Goal: Contribute content: Add original content to the website for others to see

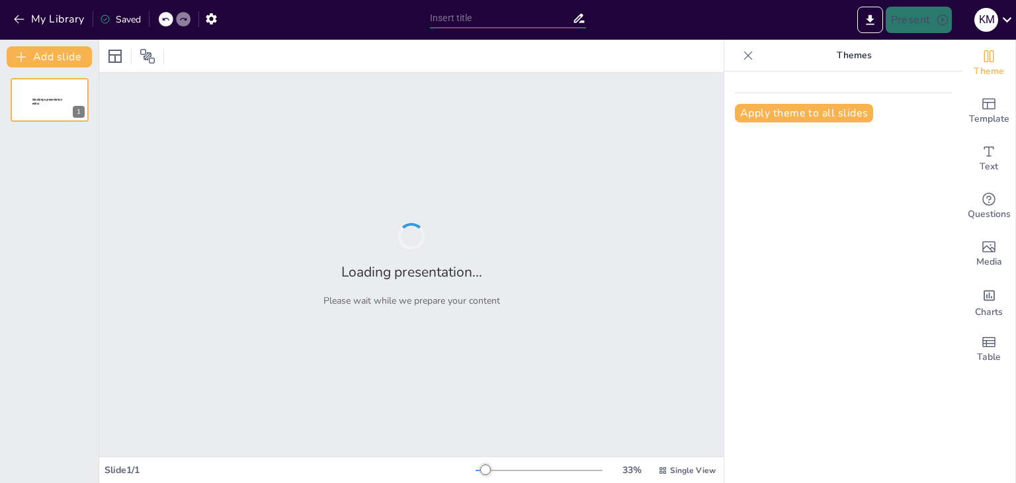
type input "Transforming Academic Writing: The Role of AI Tools in Education"
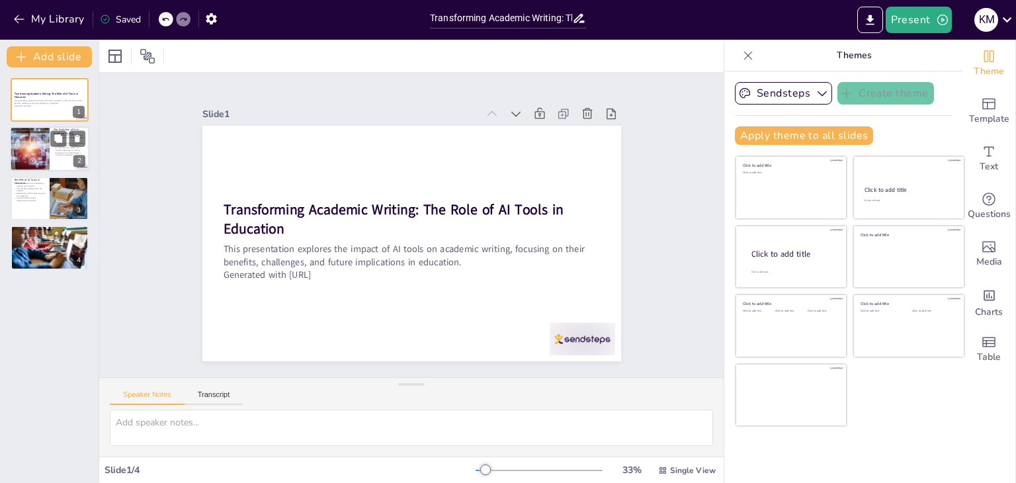
click at [26, 157] on div at bounding box center [29, 149] width 85 height 45
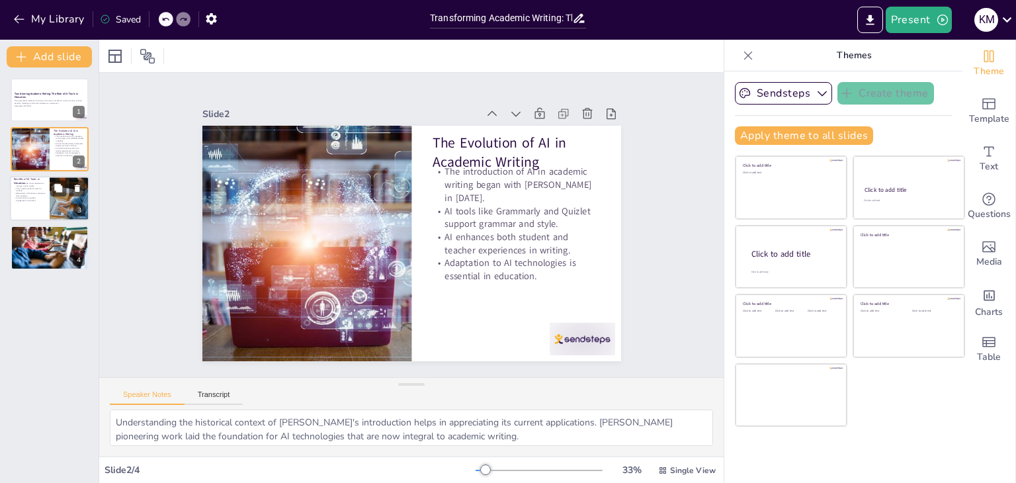
click at [37, 199] on p "AI tools enhance student engagement and success." at bounding box center [30, 199] width 32 height 5
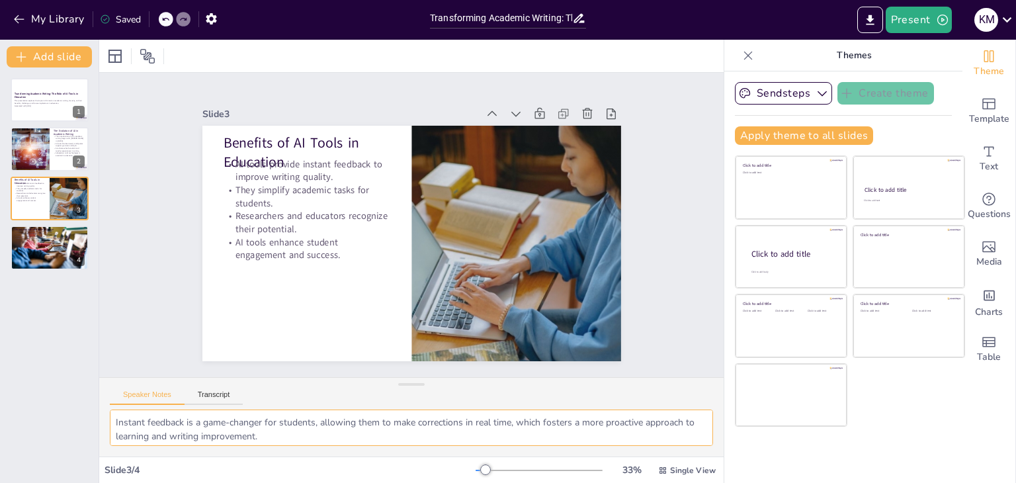
click at [535, 445] on textarea "Instant feedback is a game-changer for students, allowing them to make correcti…" at bounding box center [411, 428] width 603 height 36
click at [50, 247] on div at bounding box center [49, 247] width 79 height 53
type textarea "The ethical implications of using AI tools in academic writing are significant,…"
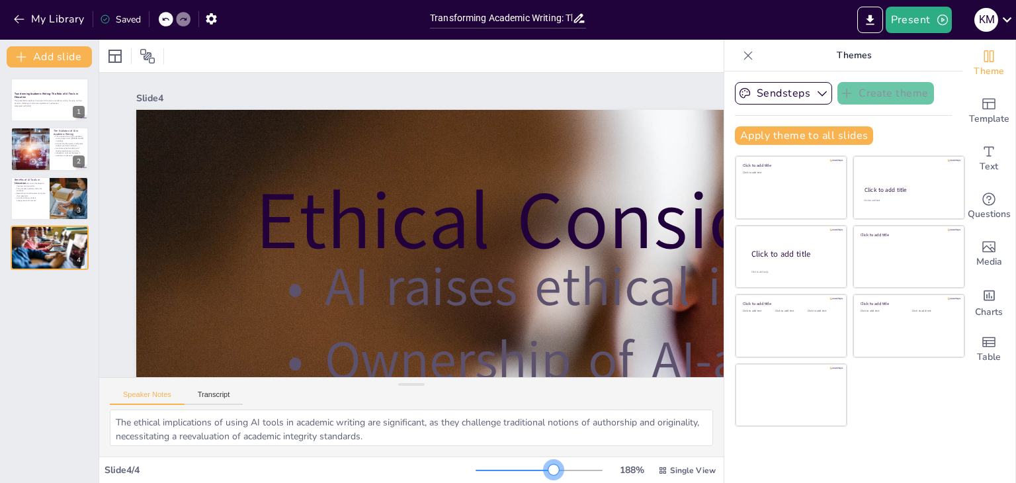
click at [545, 471] on div at bounding box center [539, 470] width 127 height 11
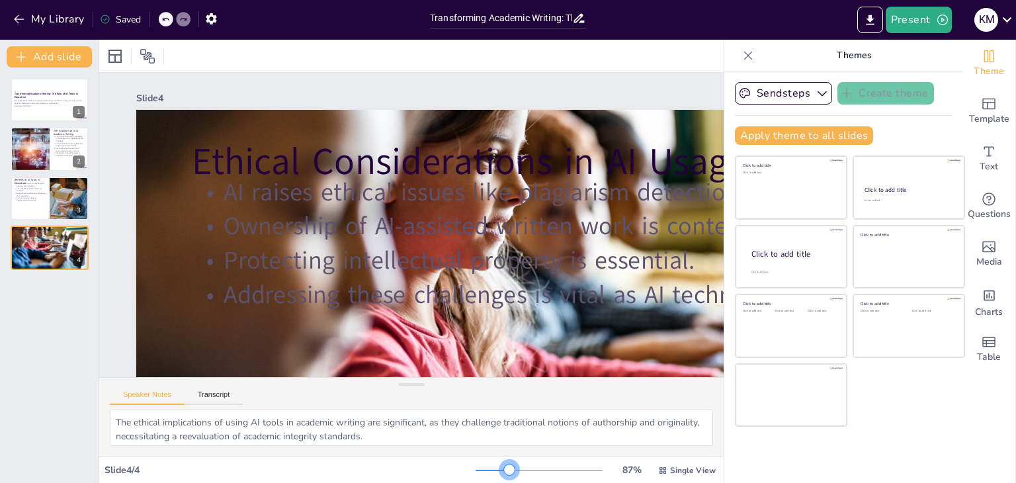
click at [501, 466] on div at bounding box center [539, 470] width 127 height 11
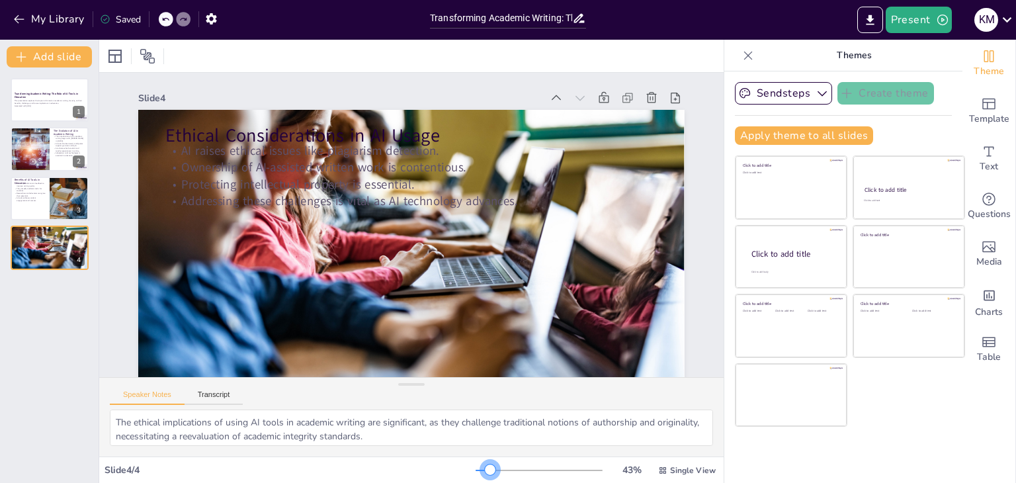
click at [482, 470] on div at bounding box center [483, 470] width 15 height 1
click at [19, 22] on icon "button" at bounding box center [19, 19] width 13 height 13
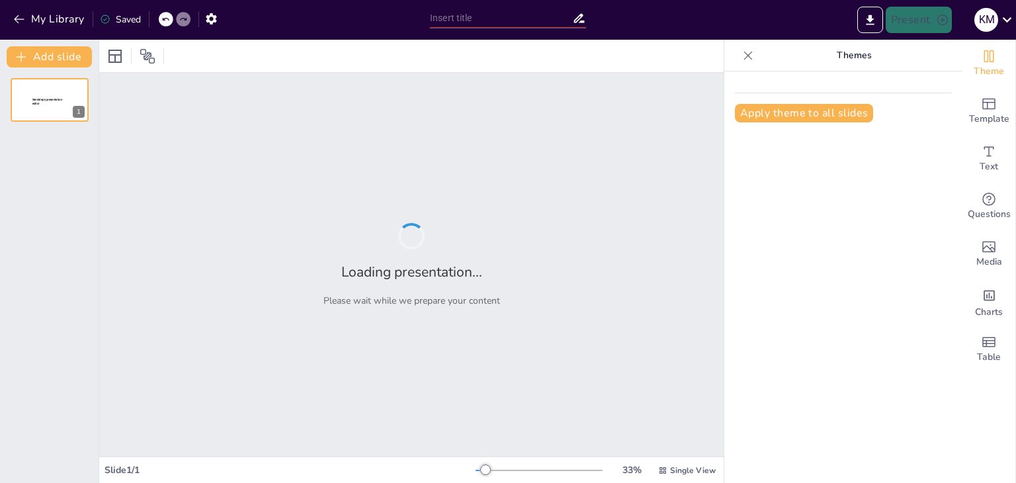
type input "AI in the Classroom: Enhancing Writing Skills and Ethical Considerations"
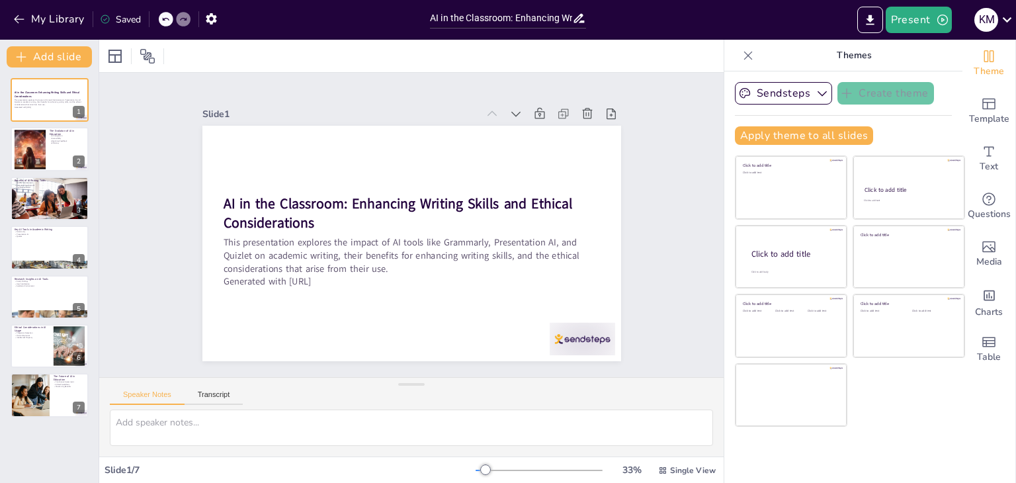
click at [566, 448] on div at bounding box center [411, 433] width 625 height 47
click at [67, 141] on div at bounding box center [67, 139] width 35 height 16
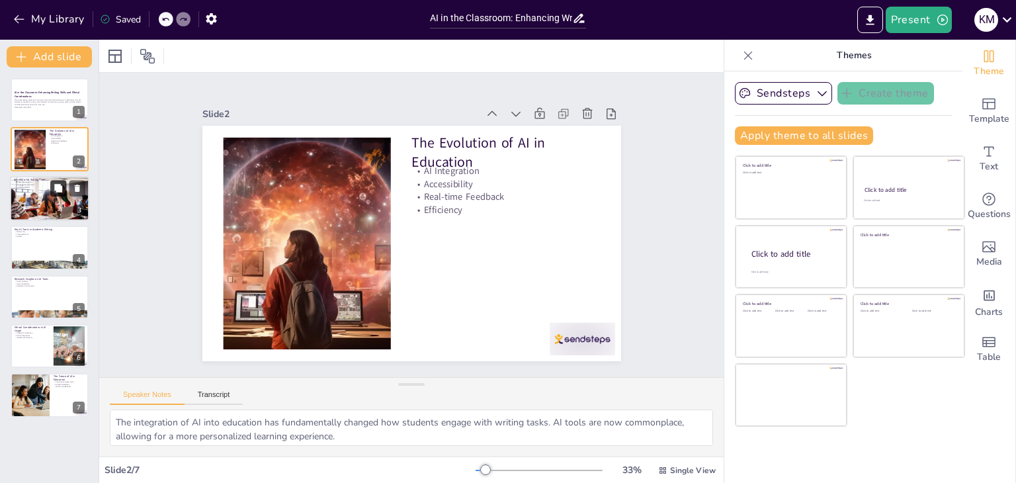
click at [62, 190] on icon at bounding box center [58, 188] width 8 height 8
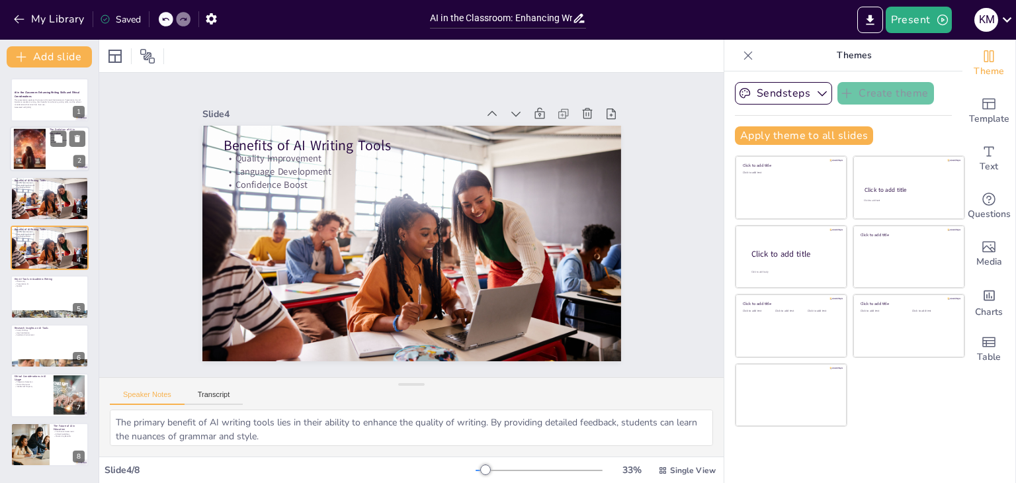
click at [64, 147] on div at bounding box center [49, 149] width 79 height 45
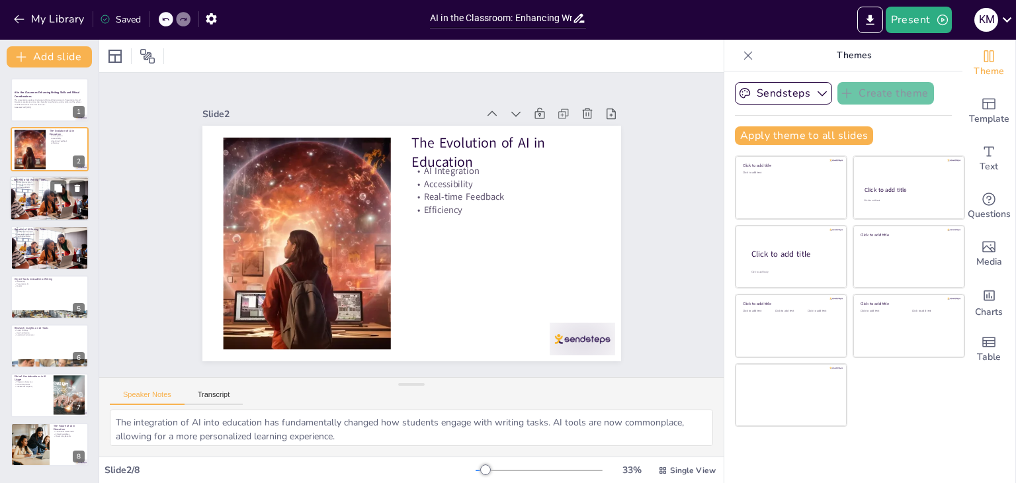
drag, startPoint x: 56, startPoint y: 191, endPoint x: 36, endPoint y: 193, distance: 20.0
click at [36, 193] on div "Benefits of AI Writing Tools Quality Improvement Language Development Confidenc…" at bounding box center [49, 198] width 79 height 45
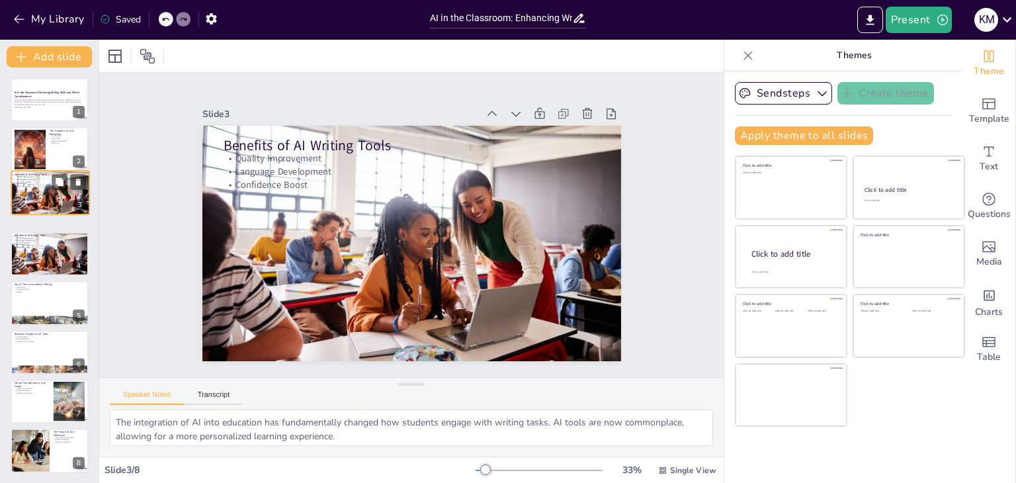
type textarea "The primary benefit of AI writing tools lies in their ability to enhance the qu…"
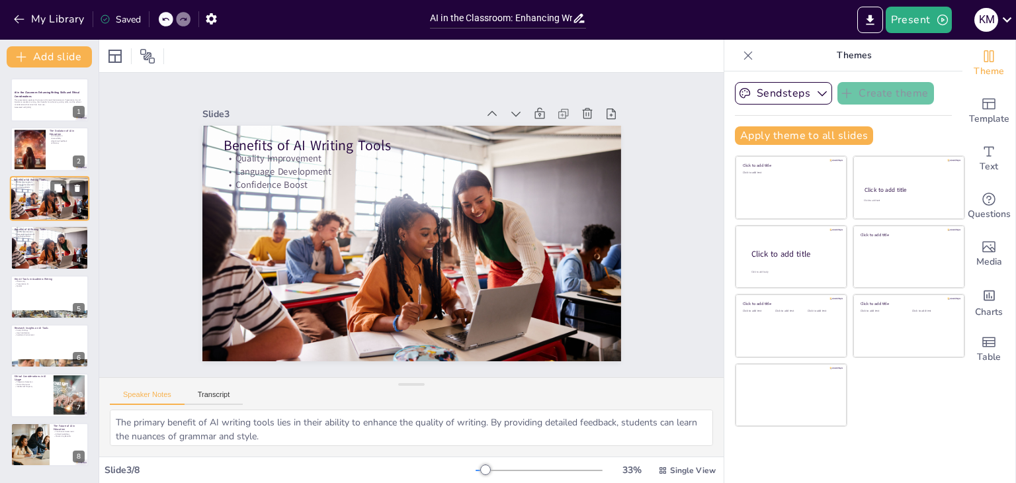
click at [36, 193] on div at bounding box center [49, 198] width 79 height 45
click at [210, 397] on button "Transcript" at bounding box center [214, 397] width 59 height 15
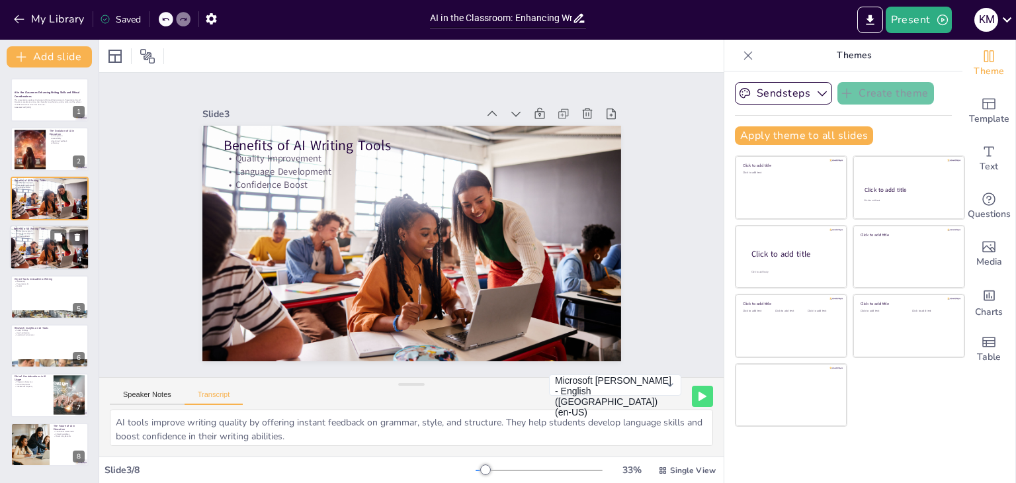
click at [46, 249] on div at bounding box center [49, 247] width 79 height 45
click at [35, 286] on p "Quizlet" at bounding box center [49, 285] width 71 height 3
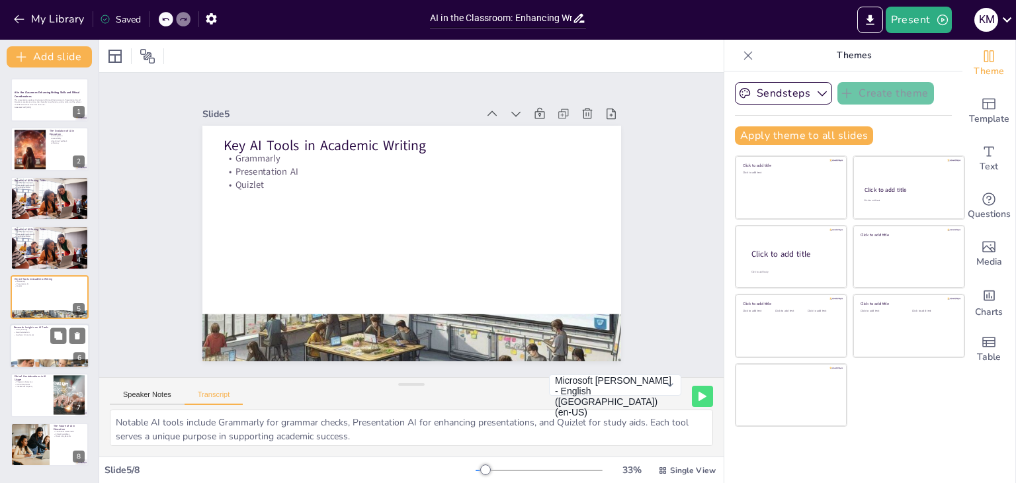
click at [38, 337] on div at bounding box center [49, 346] width 79 height 45
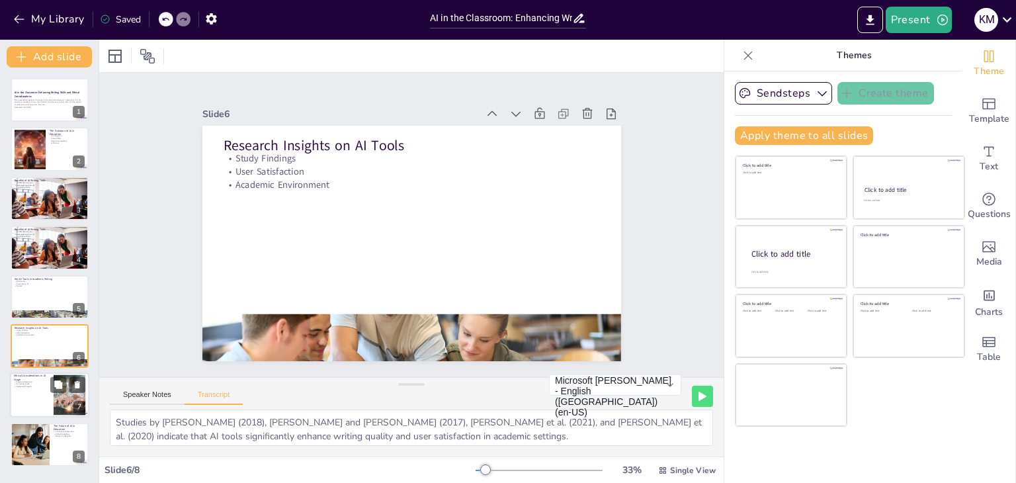
click at [21, 374] on p "Ethical Considerations in AI Usage" at bounding box center [32, 377] width 36 height 7
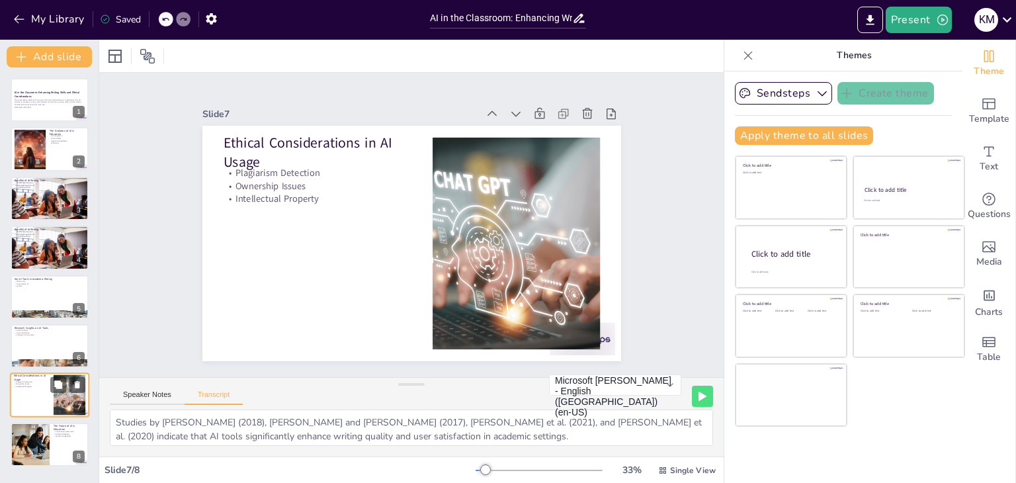
type textarea "The use of AI in writing raises ethical issues such as plagiarism detection, ow…"
click at [74, 435] on icon at bounding box center [77, 433] width 9 height 9
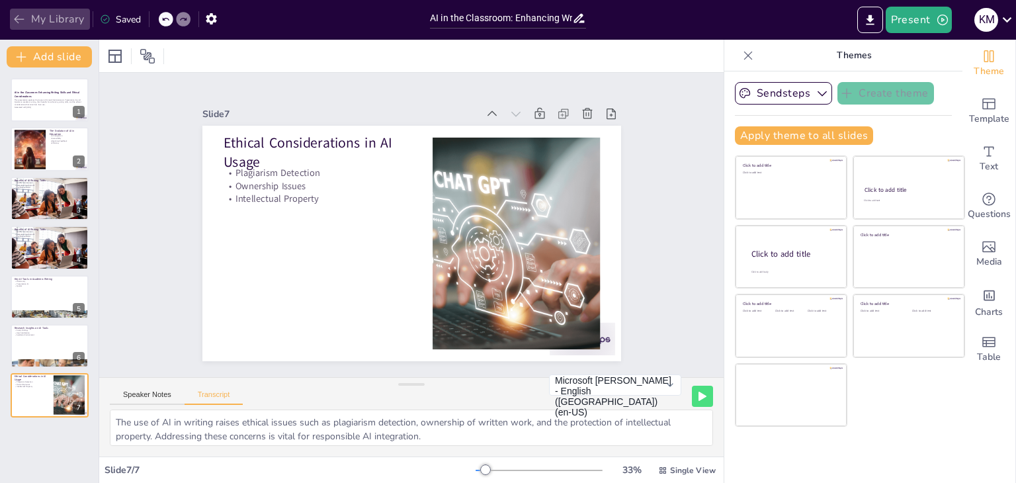
click at [21, 11] on button "My Library" at bounding box center [50, 19] width 80 height 21
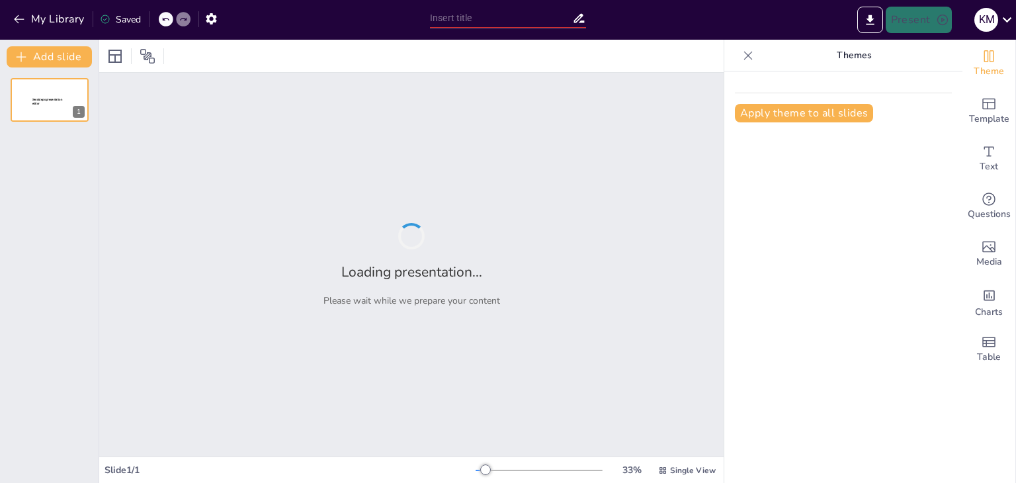
type input "The Role of AI in Enhancing Academic Writing: Tools and Techniques"
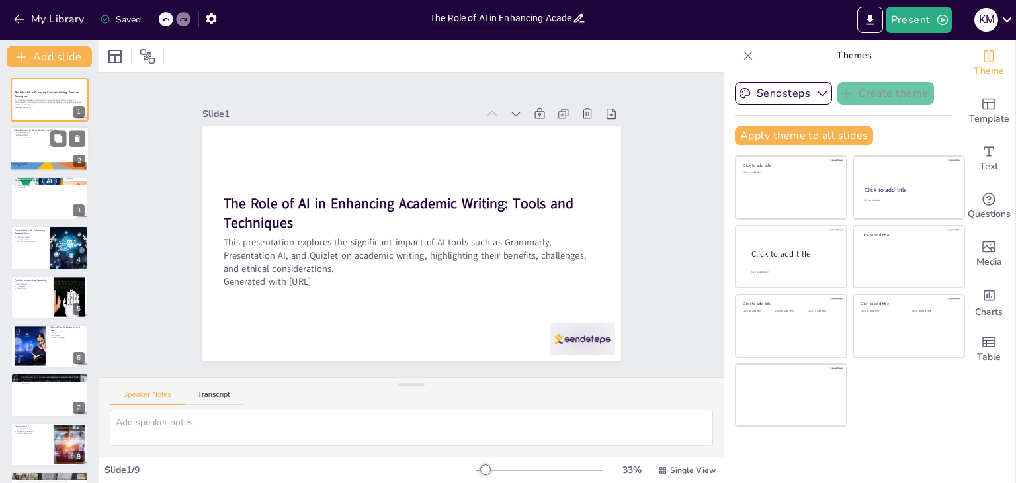
click at [36, 135] on p "Enhanced Skills" at bounding box center [49, 135] width 71 height 3
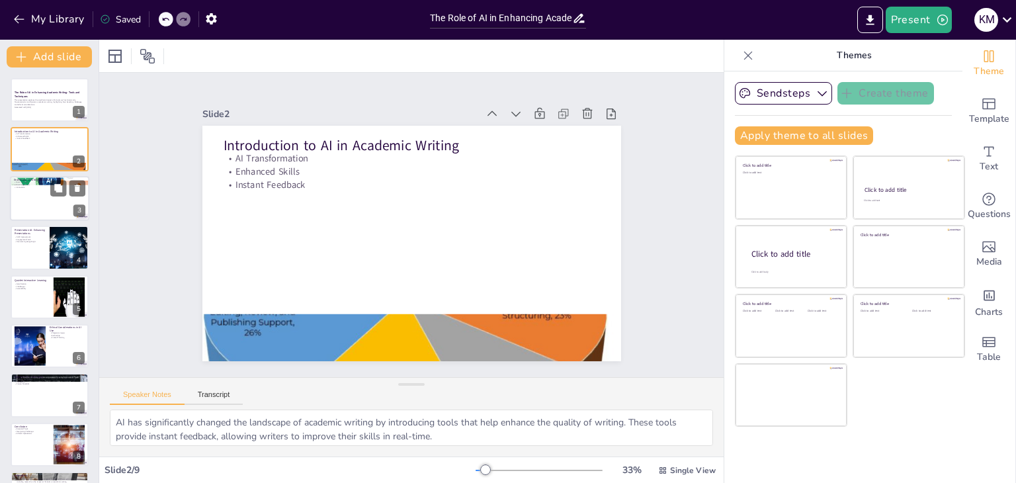
click at [49, 195] on div at bounding box center [49, 198] width 79 height 45
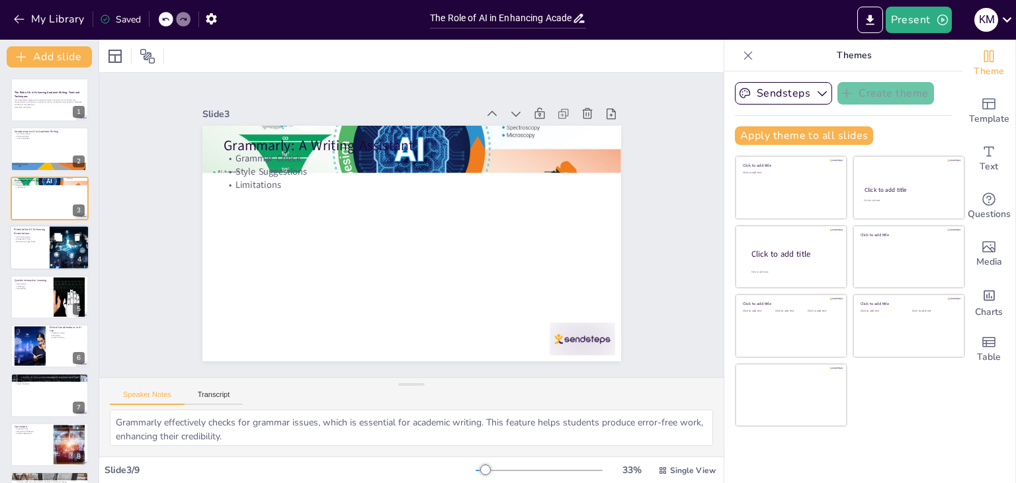
click at [33, 260] on div at bounding box center [49, 247] width 79 height 45
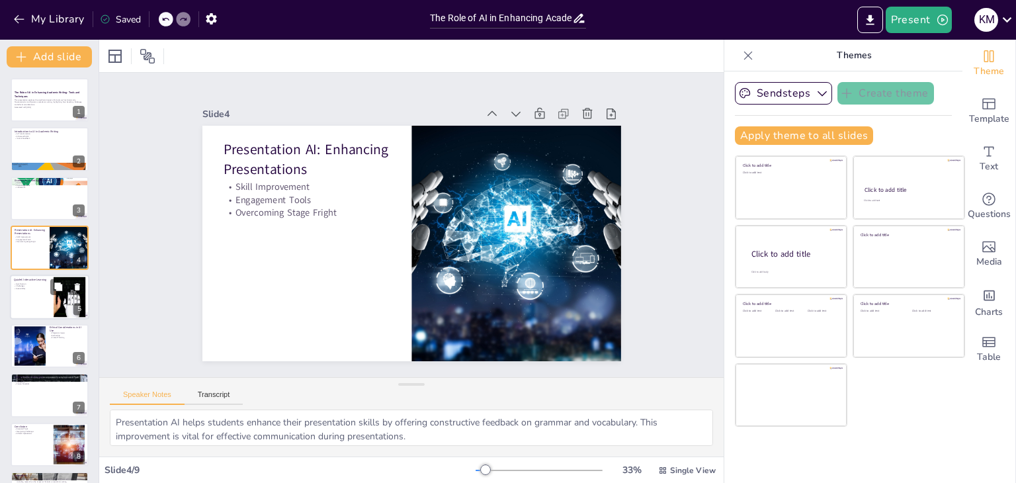
click at [33, 286] on p "Challenges" at bounding box center [32, 285] width 36 height 3
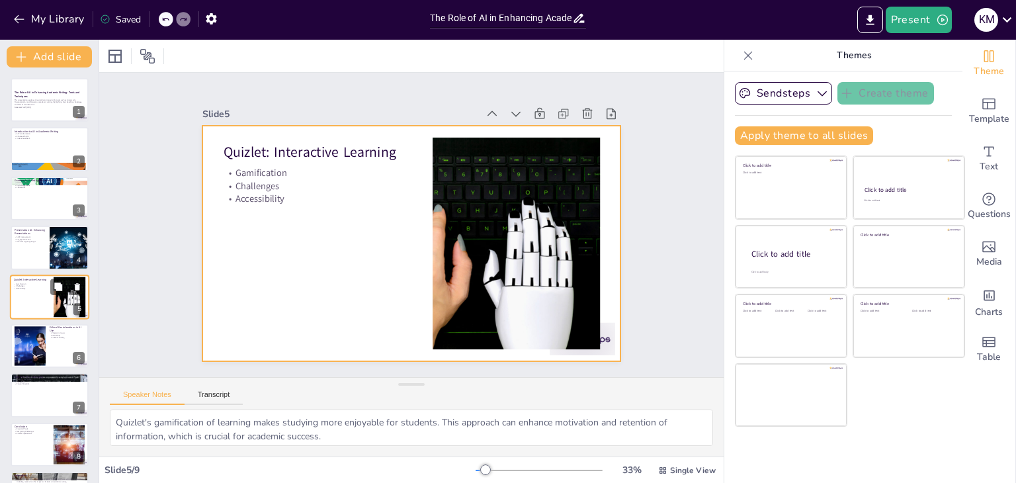
scroll to position [21, 0]
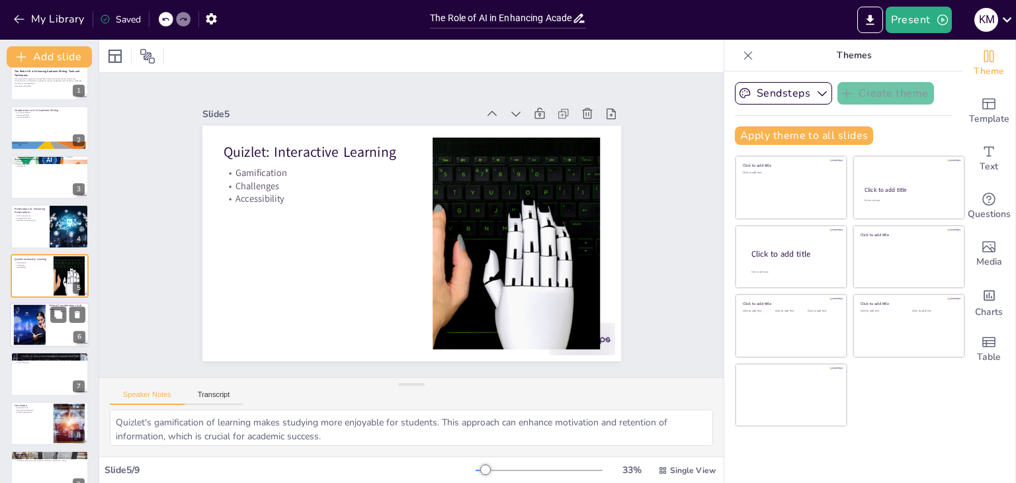
click at [30, 320] on div at bounding box center [29, 325] width 60 height 40
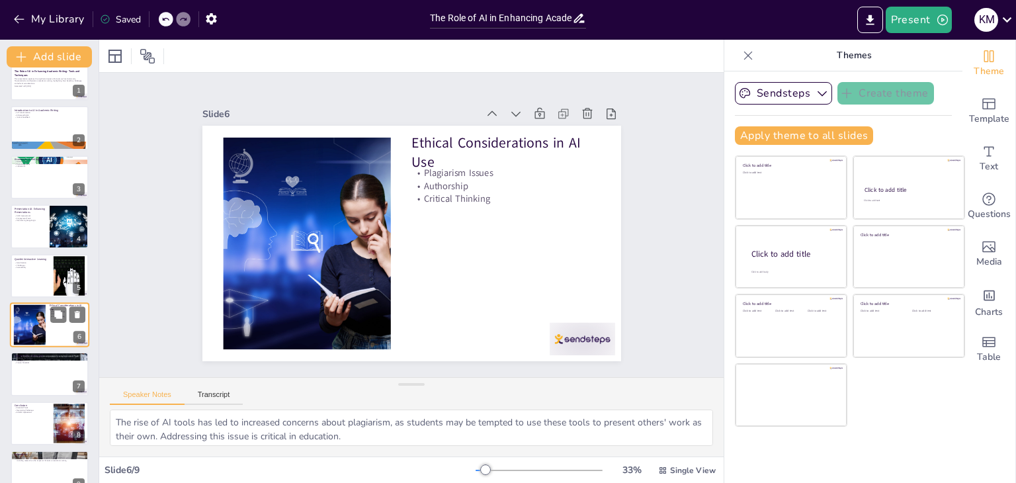
scroll to position [43, 0]
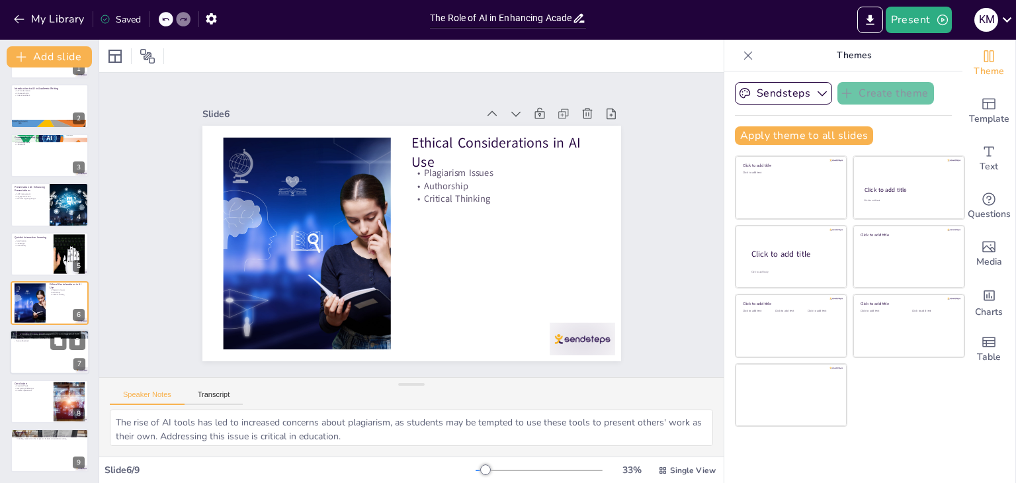
click at [32, 353] on div at bounding box center [49, 352] width 79 height 45
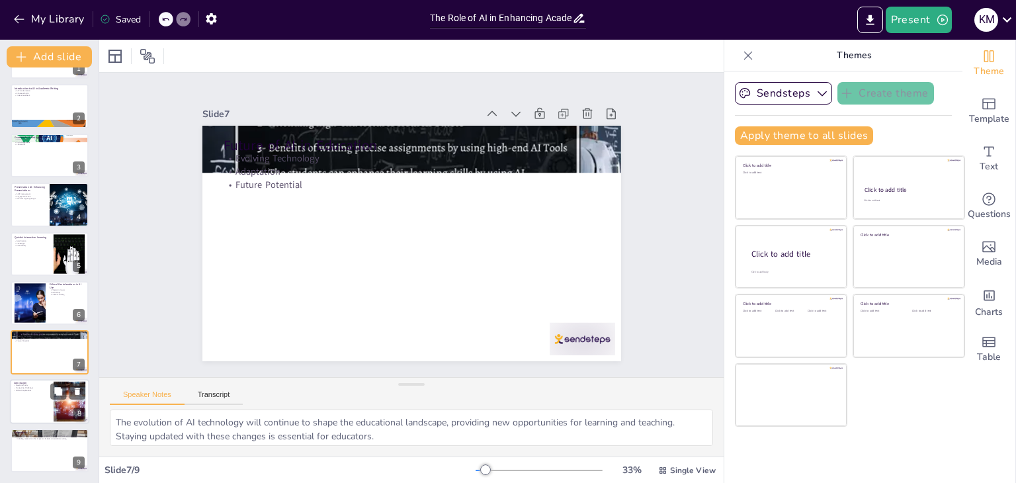
click at [32, 384] on p "Essential Tools" at bounding box center [32, 385] width 36 height 3
type textarea "AI tools are now essential for students and educators, providing significant en…"
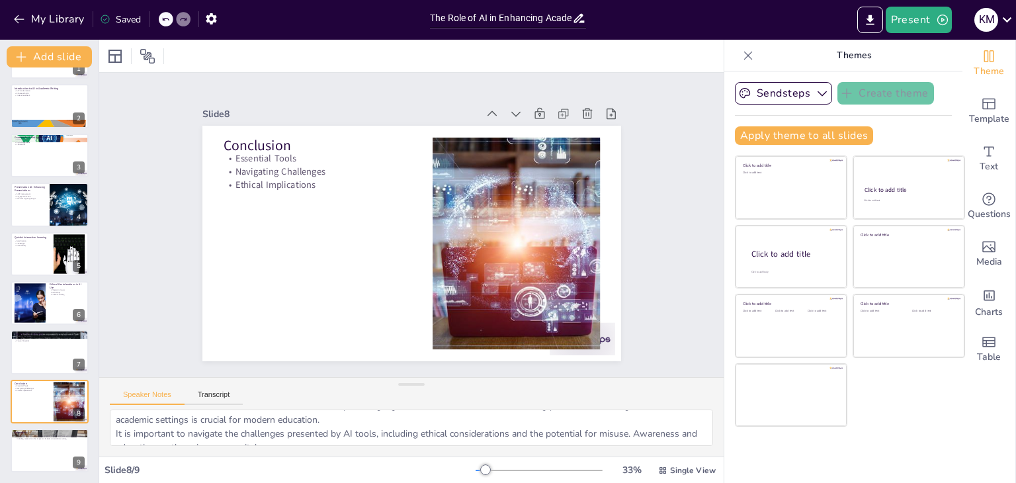
scroll to position [0, 0]
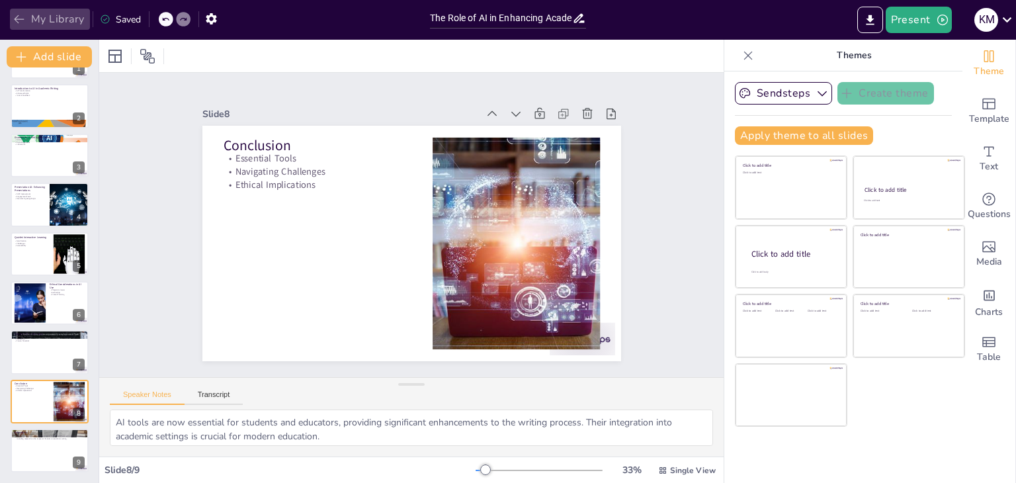
click at [21, 17] on icon "button" at bounding box center [19, 19] width 13 height 13
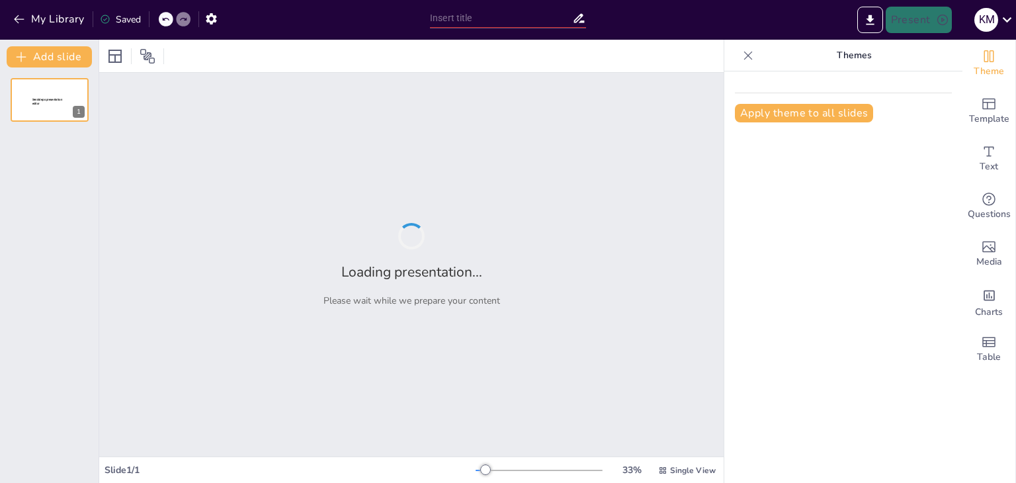
type input "Transforming Academic Writing: The Role of AI Tools in Education"
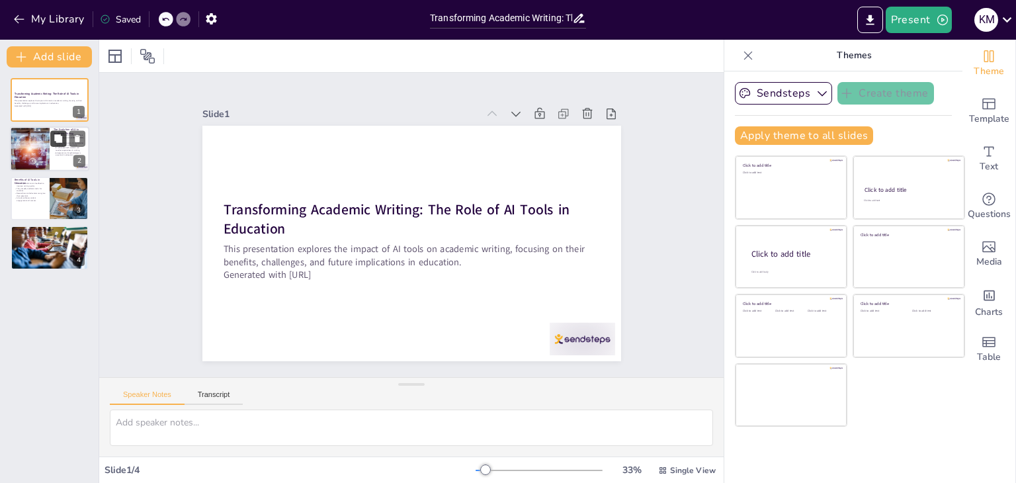
click at [54, 134] on icon at bounding box center [58, 138] width 9 height 9
type textarea "Understanding the historical context of AI's introduction helps in appreciating…"
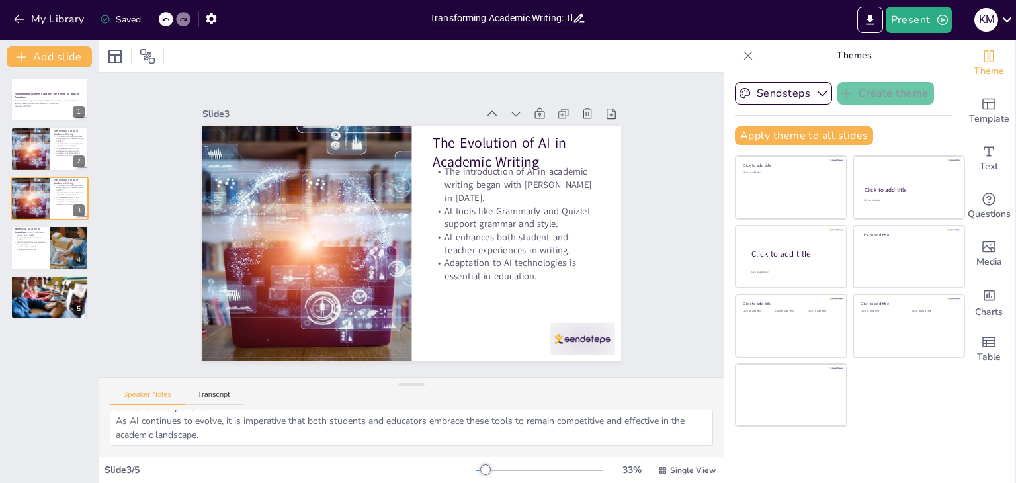
scroll to position [86, 0]
click at [200, 396] on button "Transcript" at bounding box center [214, 397] width 59 height 15
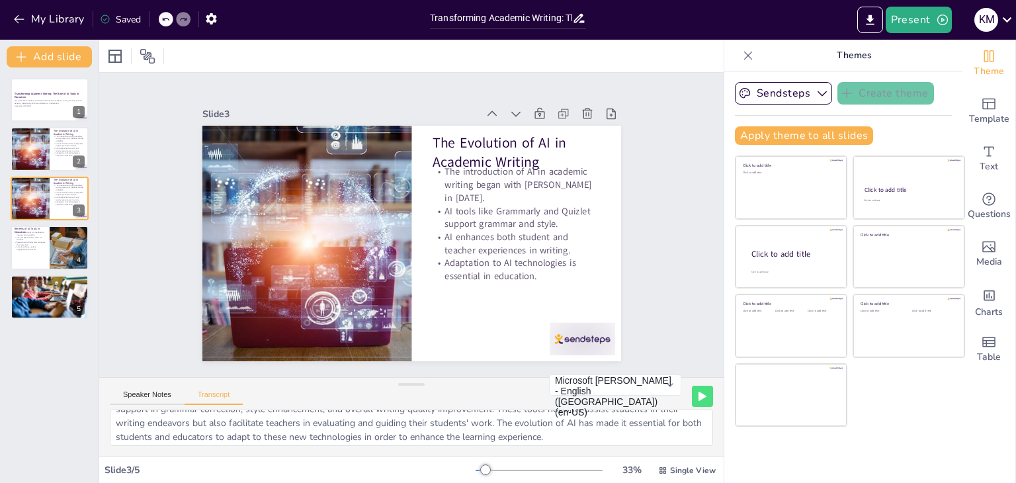
scroll to position [42, 0]
click at [558, 440] on textarea "The concept of Artificial Intelligence was introduced by John McCarthy in 1956.…" at bounding box center [411, 428] width 603 height 36
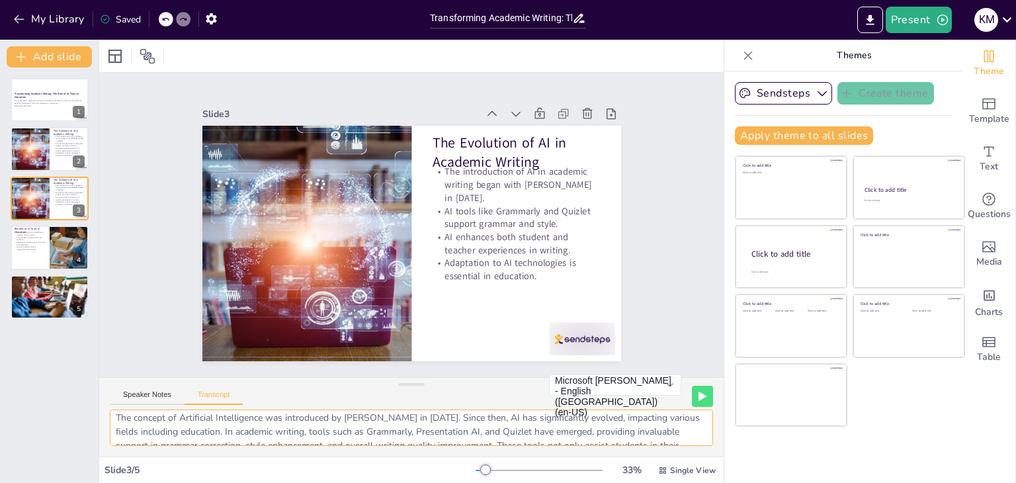
scroll to position [0, 0]
click at [119, 424] on textarea "The concept of Artificial Intelligence was introduced by John McCarthy in 1956.…" at bounding box center [411, 428] width 603 height 36
click at [124, 416] on textarea "The concept of Artificial Intelligence was introduced by John McCarthy in 1956.…" at bounding box center [411, 428] width 603 height 36
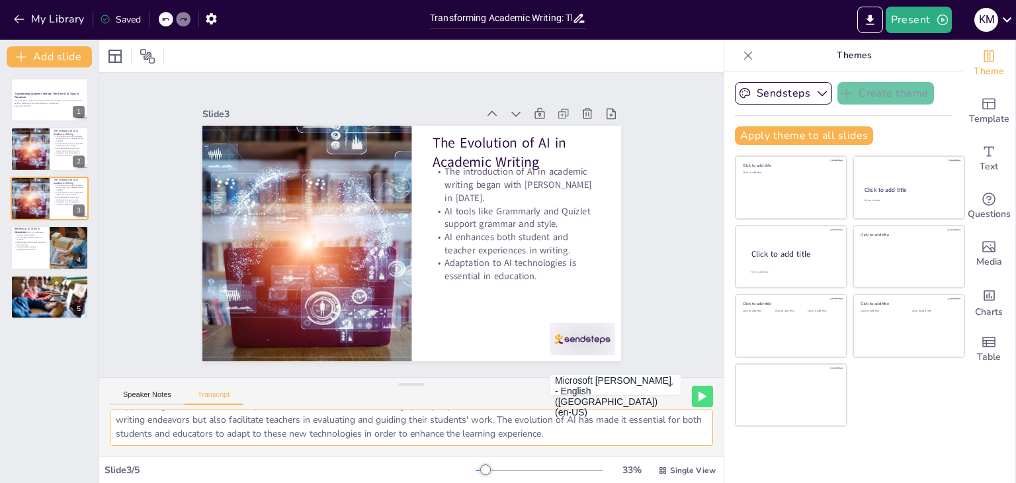
drag, startPoint x: 114, startPoint y: 421, endPoint x: 577, endPoint y: 439, distance: 462.8
click at [577, 439] on textarea "The concept of Artificial Intelligence was introduced by John McCarthy in 1956.…" at bounding box center [411, 428] width 603 height 36
click at [540, 440] on textarea "The concept of Artificial Intelligence was introduced by John McCarthy in 1956.…" at bounding box center [411, 428] width 603 height 36
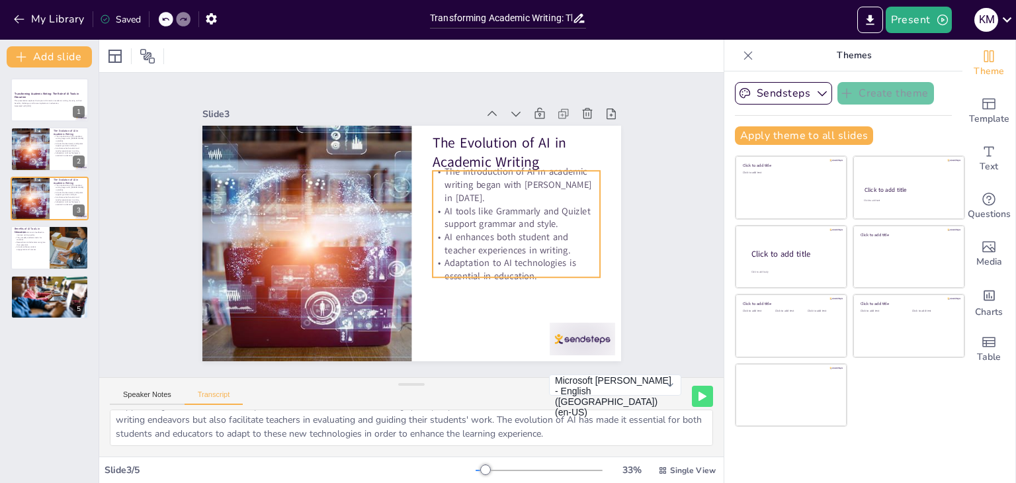
click at [439, 179] on p "The introduction of AI in academic writing began with John McCarthy in 1956." at bounding box center [523, 231] width 169 height 104
click at [437, 171] on p "The introduction of AI in academic writing began with John McCarthy in 1956." at bounding box center [522, 207] width 172 height 73
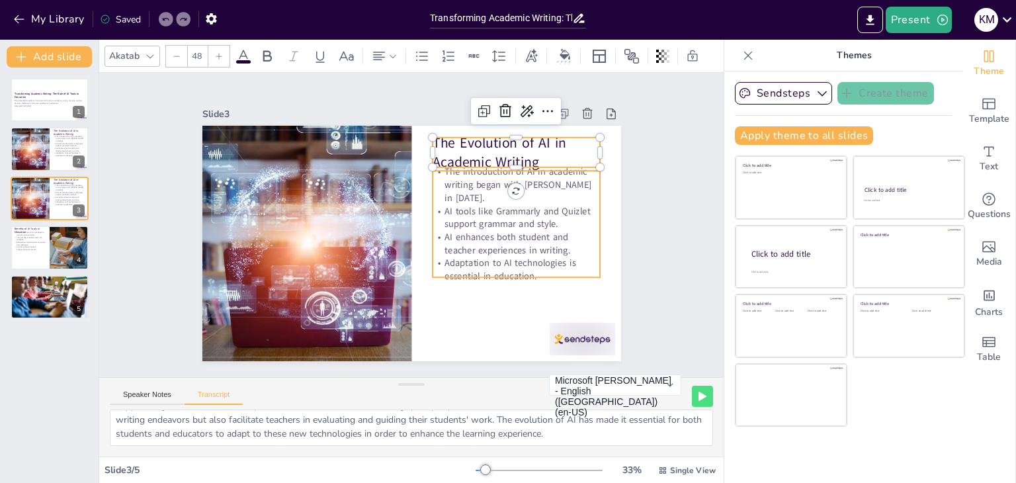
click at [440, 184] on p "The introduction of AI in academic writing began with John McCarthy in 1956." at bounding box center [522, 243] width 165 height 118
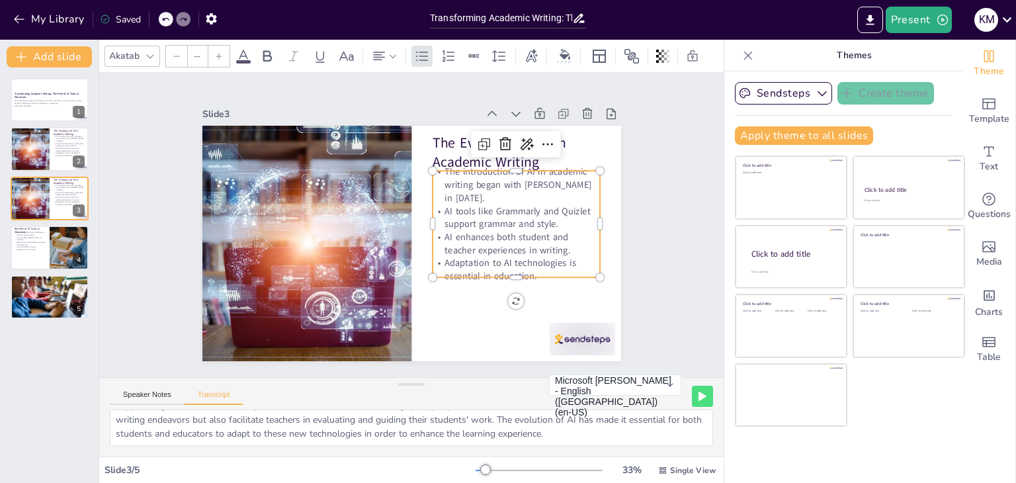
type input "32"
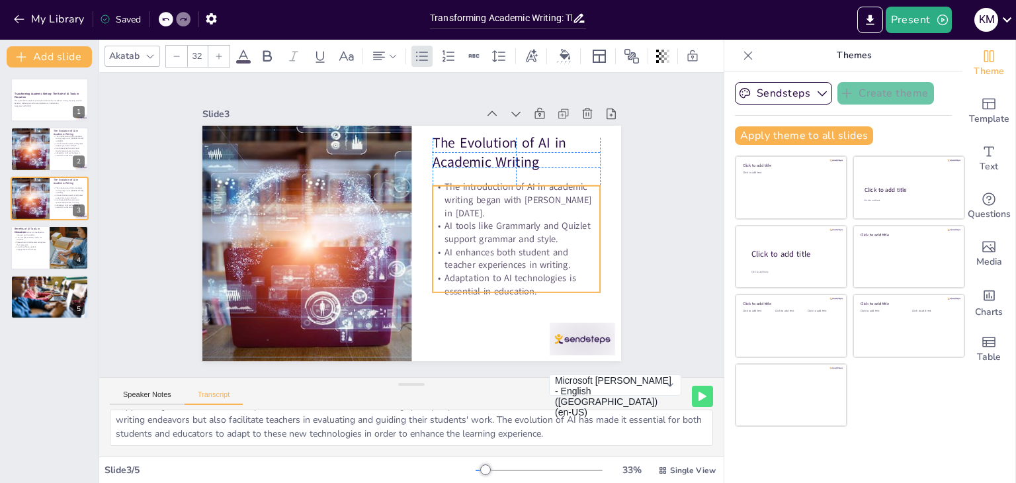
drag, startPoint x: 439, startPoint y: 161, endPoint x: 439, endPoint y: 179, distance: 18.5
click at [439, 189] on p "The introduction of AI in academic writing began with John McCarthy in 1956." at bounding box center [518, 233] width 171 height 89
click at [614, 308] on div "Slide 1 Transforming Academic Writing: The Role of AI Tools in Education This p…" at bounding box center [411, 225] width 553 height 412
type input "32"
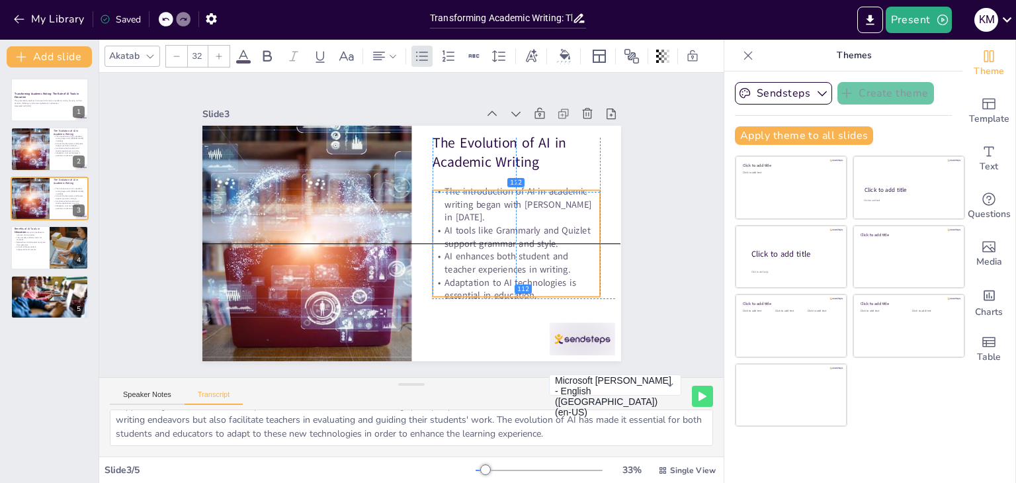
click at [439, 190] on p "The introduction of AI in academic writing began with John McCarthy in 1956." at bounding box center [518, 226] width 172 height 73
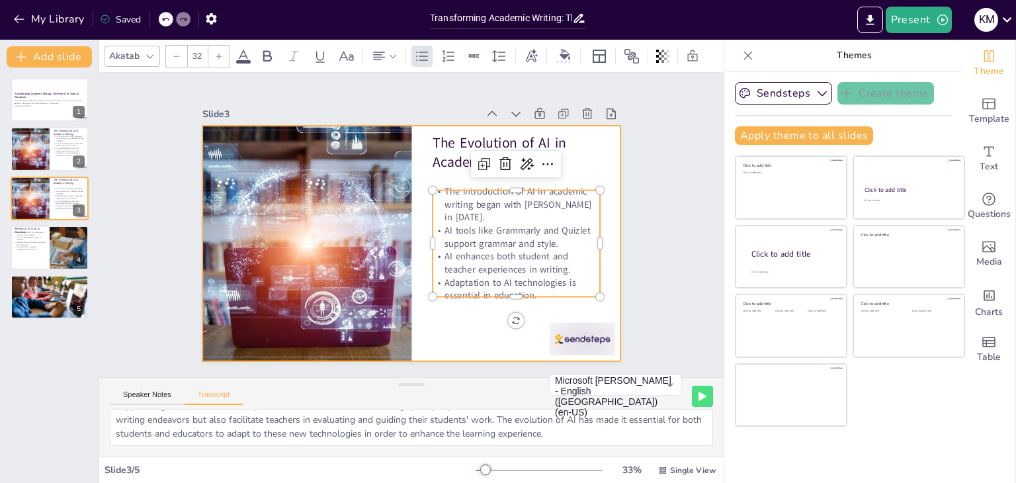
click at [457, 324] on div at bounding box center [400, 240] width 477 height 437
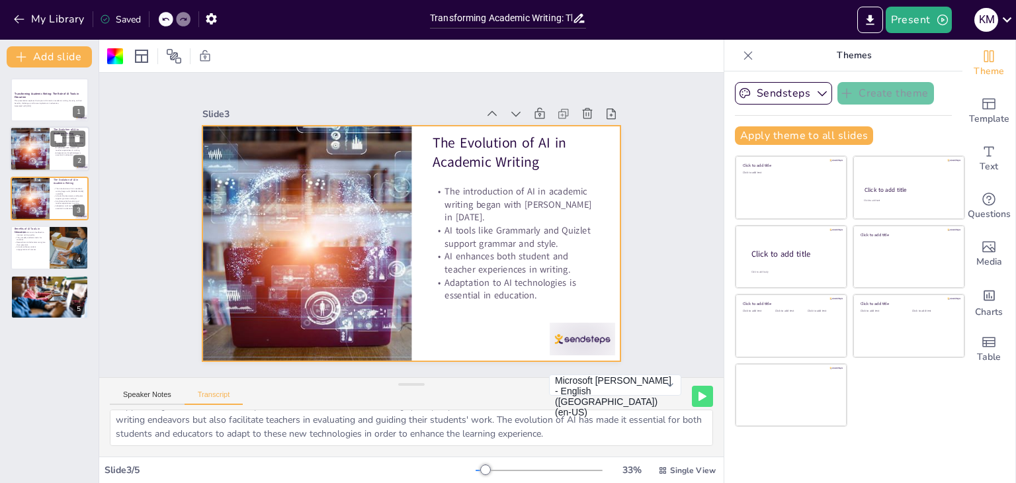
click at [63, 156] on div at bounding box center [49, 149] width 79 height 45
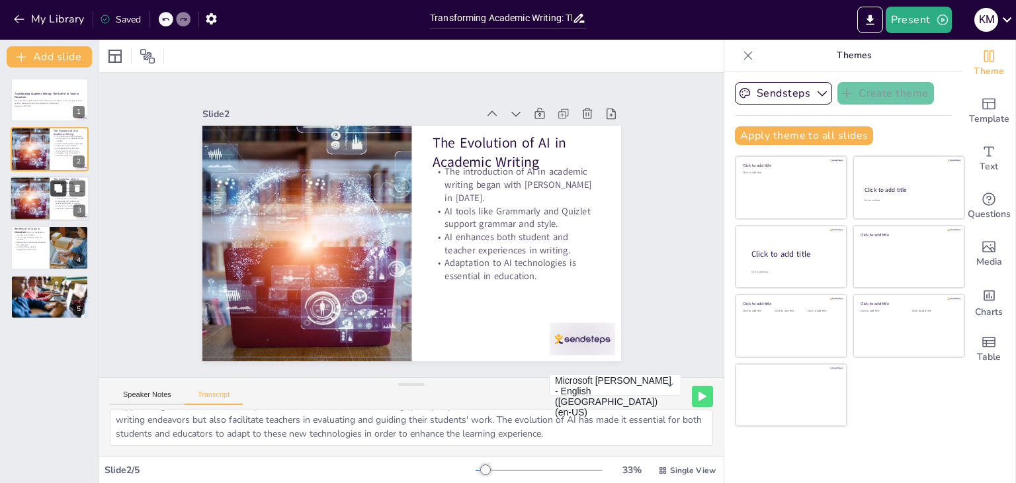
click at [61, 189] on icon at bounding box center [58, 188] width 8 height 8
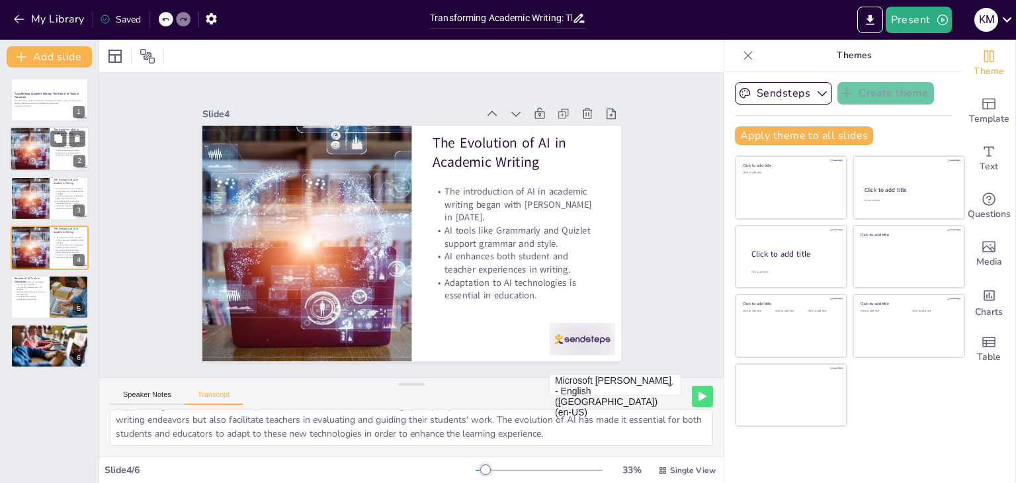
click at [59, 154] on p "Adaptation to AI technologies is essential in education." at bounding box center [70, 154] width 32 height 5
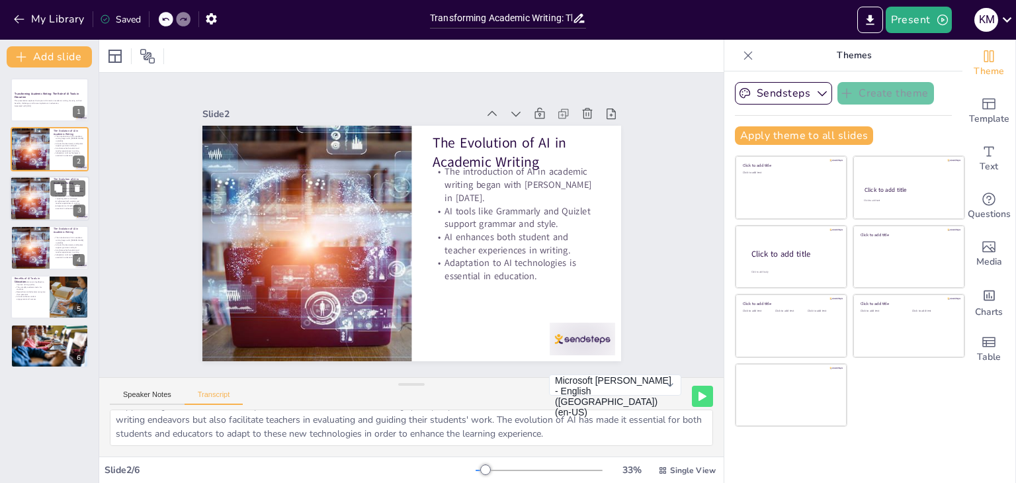
click at [59, 196] on p "AI tools like Grammarly and Quizlet support grammar and style." at bounding box center [70, 197] width 32 height 5
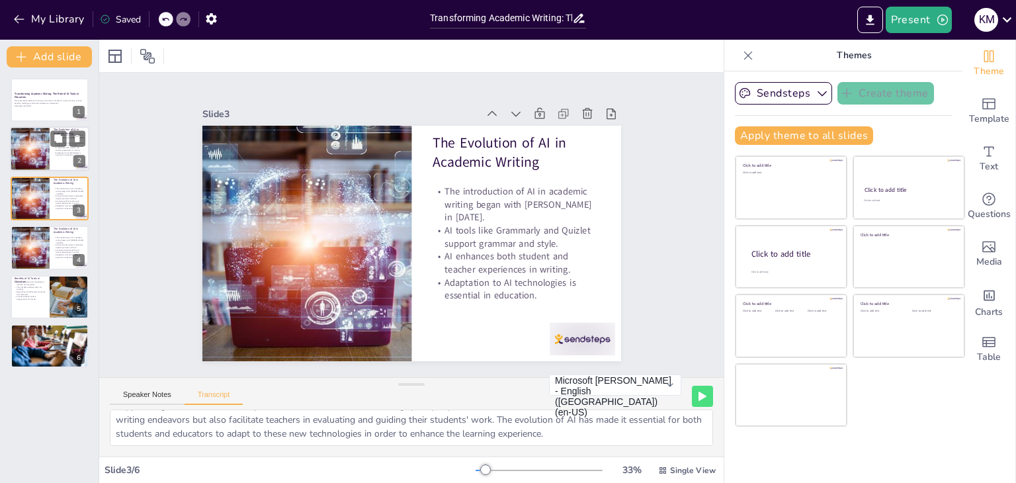
click at [62, 157] on div at bounding box center [49, 149] width 79 height 45
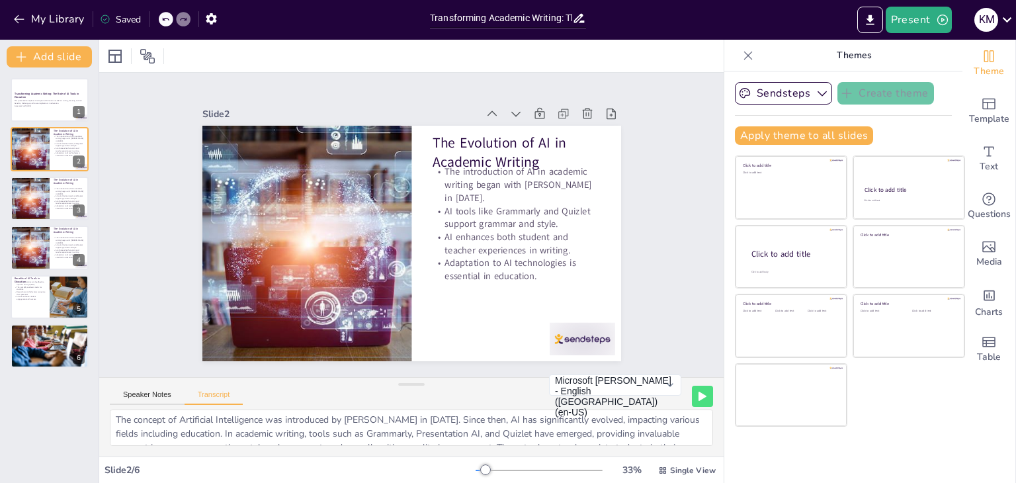
scroll to position [0, 0]
click at [153, 392] on button "Speaker Notes" at bounding box center [147, 397] width 75 height 15
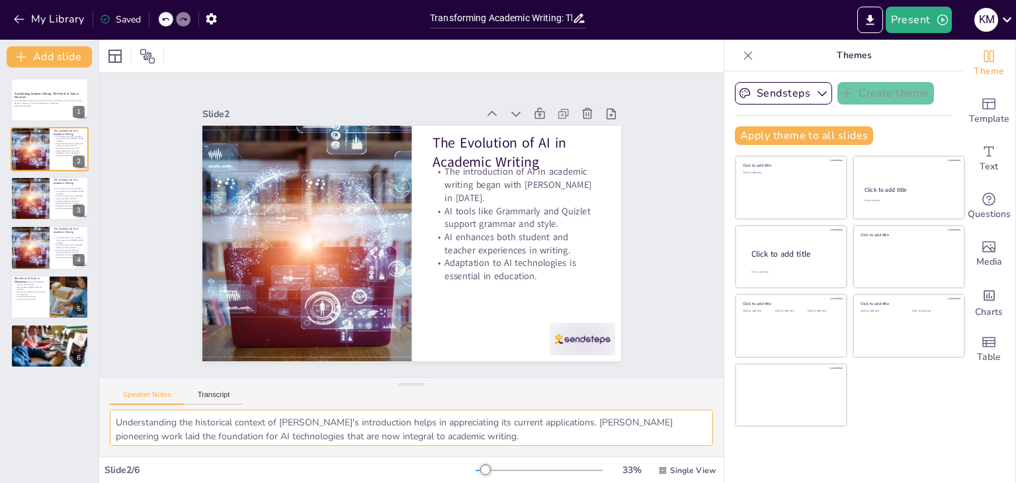
click at [119, 421] on textarea "Understanding the historical context of AI's introduction helps in appreciating…" at bounding box center [411, 428] width 603 height 36
click at [174, 424] on textarea "Understanding the historical context of AI's introduction helps in appreciating…" at bounding box center [411, 428] width 603 height 36
click at [175, 424] on textarea "Understanding the historical context of AI's introduction helps in appreciating…" at bounding box center [411, 428] width 603 height 36
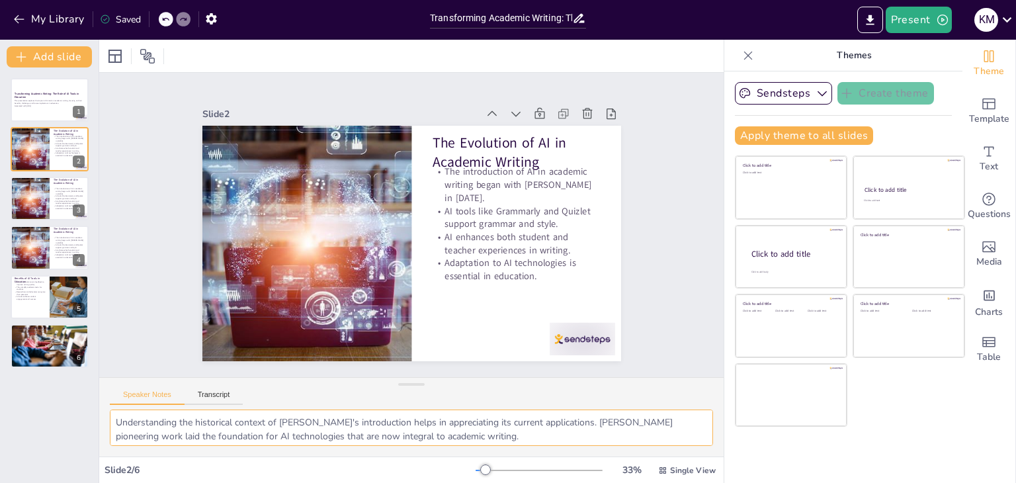
click at [175, 424] on textarea "Understanding the historical context of AI's introduction helps in appreciating…" at bounding box center [411, 428] width 603 height 36
click at [113, 418] on textarea "Understanding the historical context of AI's introduction helps in appreciating…" at bounding box center [411, 428] width 603 height 36
drag, startPoint x: 113, startPoint y: 418, endPoint x: 442, endPoint y: 439, distance: 329.5
click at [442, 439] on textarea "Understanding the historical context of AI's introduction helps in appreciating…" at bounding box center [411, 428] width 603 height 36
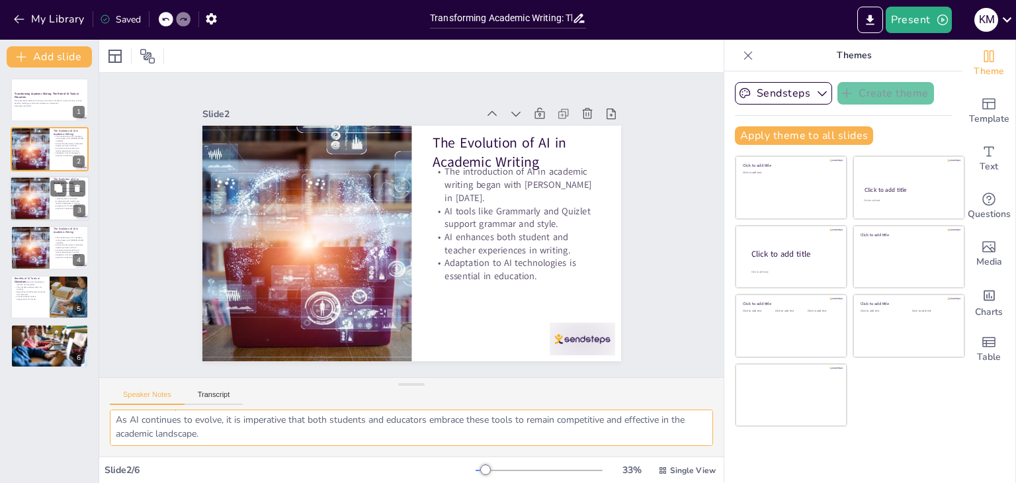
click at [60, 210] on div at bounding box center [49, 198] width 79 height 45
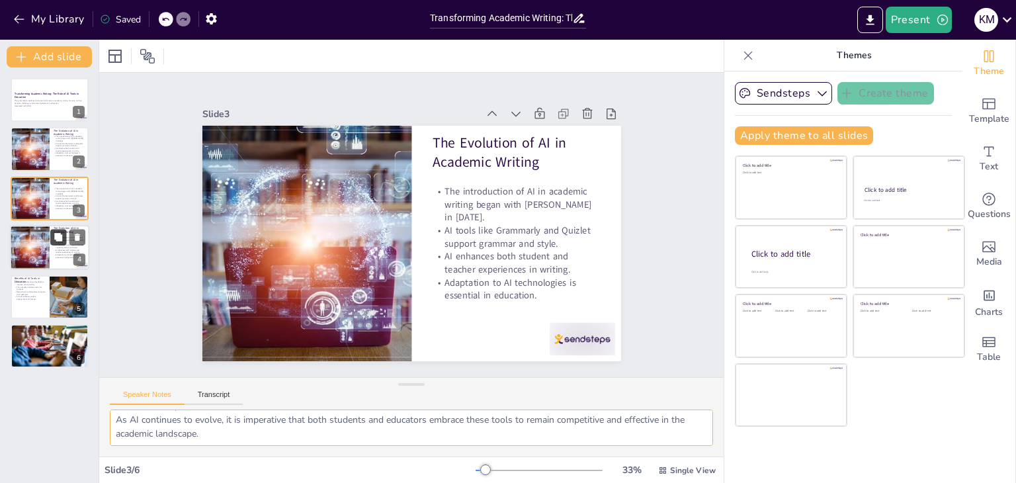
click at [56, 238] on icon at bounding box center [58, 237] width 8 height 8
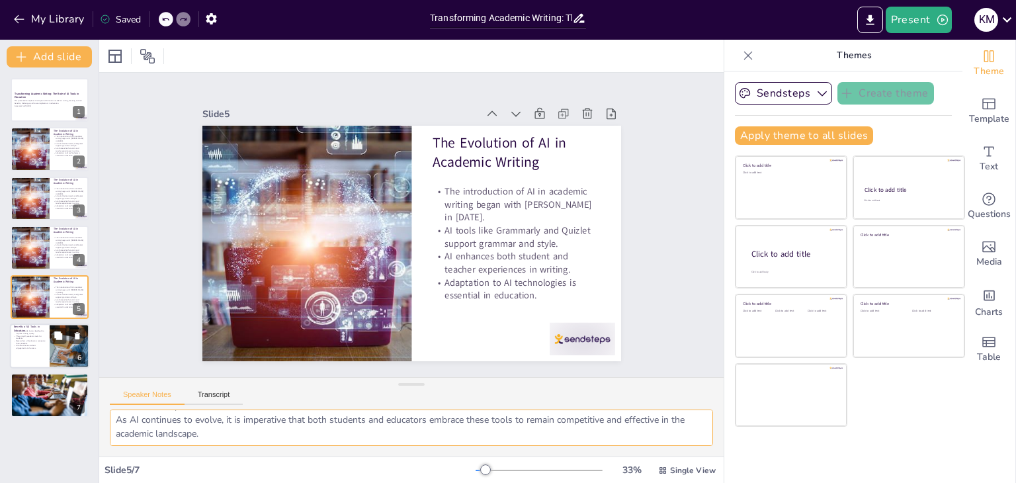
click at [43, 336] on p "They simplify academic tasks for students." at bounding box center [30, 337] width 32 height 5
type textarea "Instant feedback is a game-changer for students, allowing them to make correcti…"
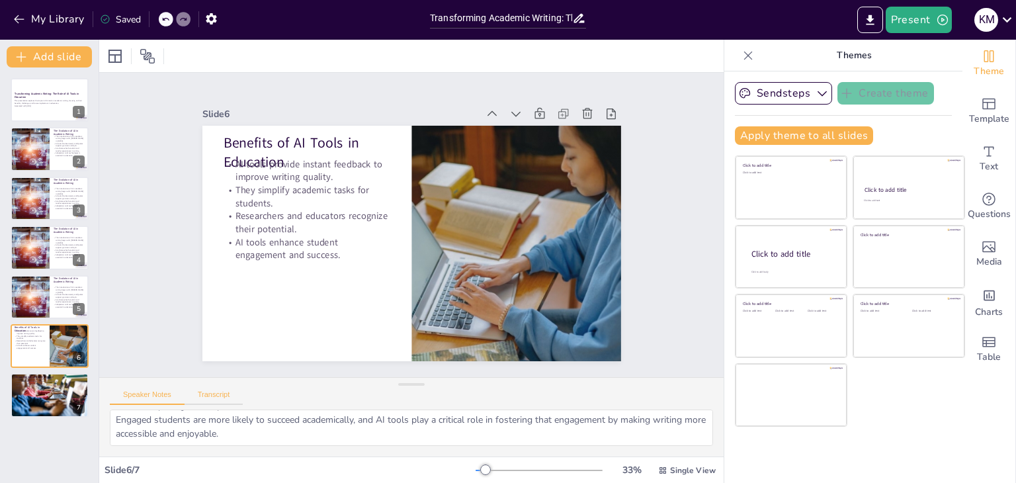
click at [230, 396] on button "Transcript" at bounding box center [214, 397] width 59 height 15
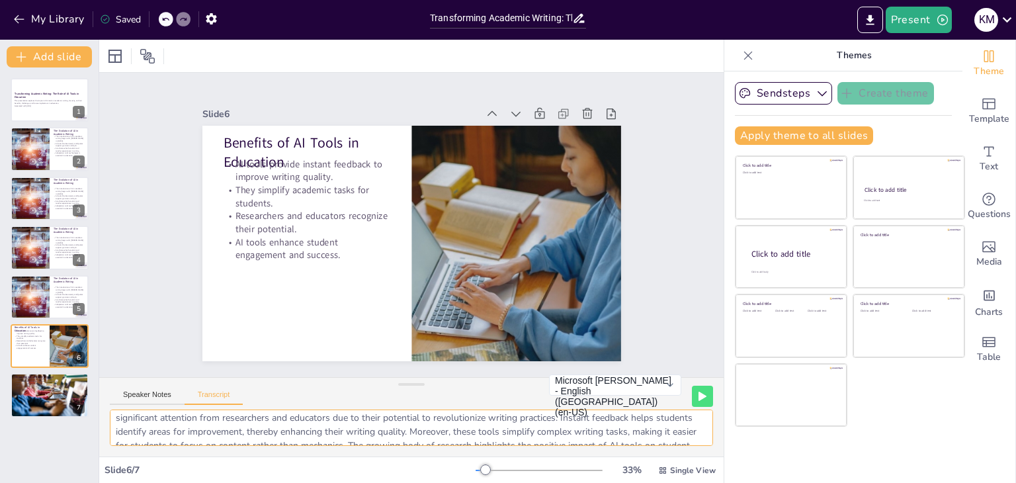
scroll to position [44, 0]
drag, startPoint x: 112, startPoint y: 420, endPoint x: 580, endPoint y: 435, distance: 468.0
click at [580, 435] on textarea "AI tools enhance writing by offering instant feedback, improving language skill…" at bounding box center [411, 428] width 603 height 36
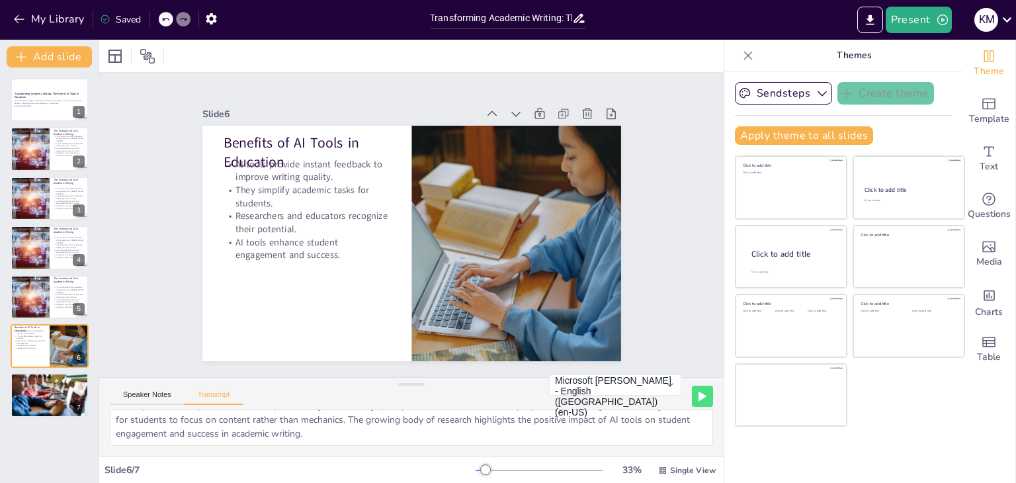
click at [529, 455] on div "AI tools enhance writing by offering instant feedback, improving language skill…" at bounding box center [411, 433] width 625 height 47
click at [57, 148] on p "AI enhances both student and teacher experiences in writing." at bounding box center [70, 149] width 32 height 5
type textarea "The concept of Artificial Intelligence was introduced by John McCarthy in 1956.…"
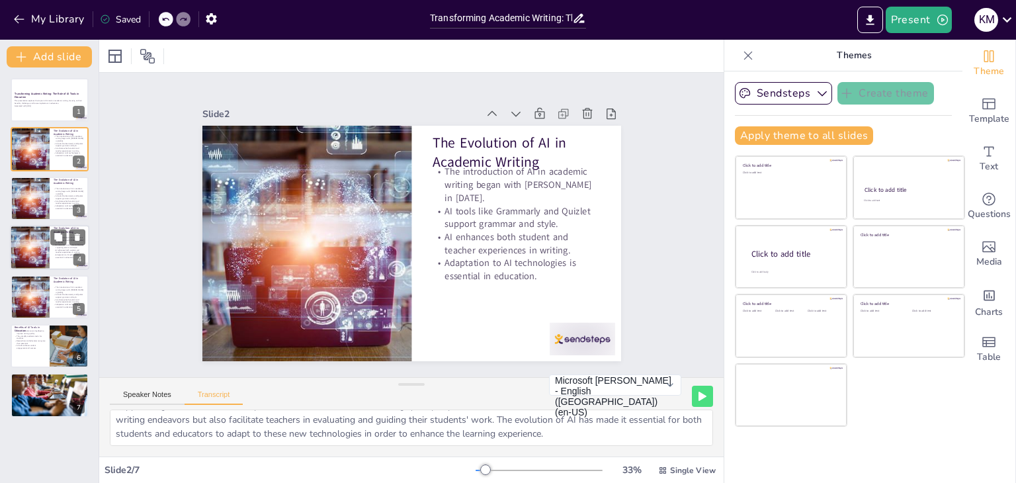
click at [58, 251] on p "AI enhances both student and teacher experiences in writing." at bounding box center [70, 251] width 32 height 5
